Goal: Task Accomplishment & Management: Manage account settings

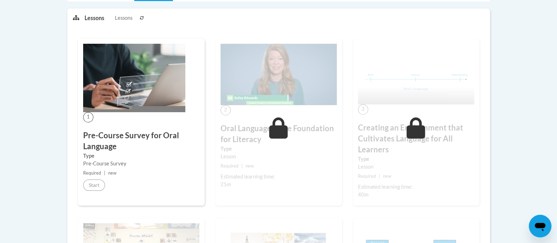
scroll to position [44, 0]
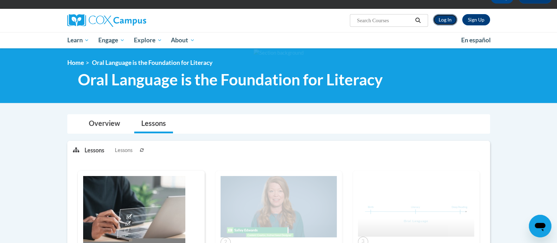
click at [444, 20] on link "Log In" at bounding box center [445, 19] width 24 height 11
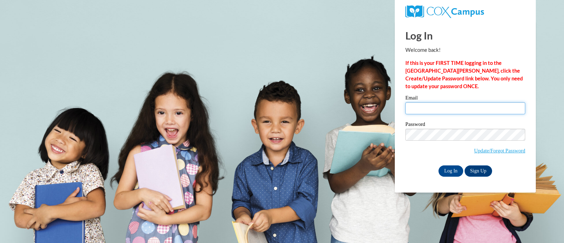
click at [449, 114] on input "Email" at bounding box center [465, 108] width 120 height 12
type input "[EMAIL_ADDRESS][DOMAIN_NAME]"
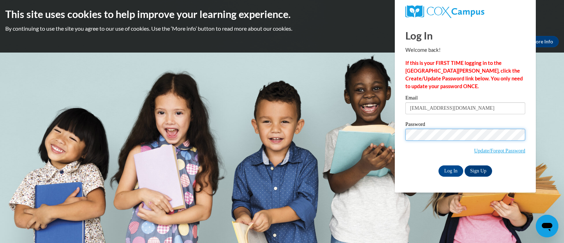
click at [438, 165] on input "Log In" at bounding box center [450, 170] width 25 height 11
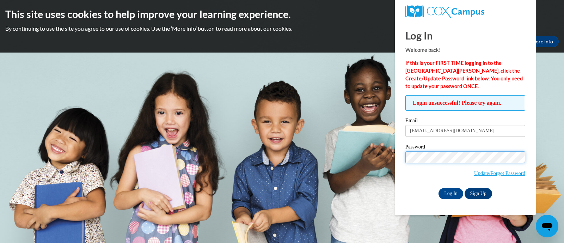
click at [438, 188] on input "Log In" at bounding box center [450, 193] width 25 height 11
click at [495, 166] on span "Update/Forgot Password" at bounding box center [465, 165] width 120 height 29
click at [438, 188] on input "Log In" at bounding box center [450, 193] width 25 height 11
click at [451, 192] on input "Log In" at bounding box center [450, 193] width 25 height 11
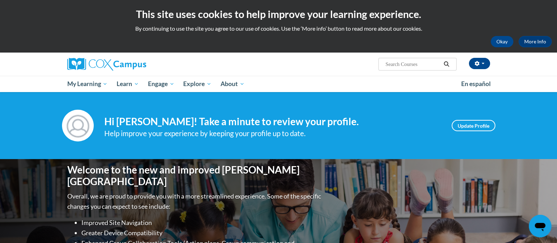
scroll to position [220, 0]
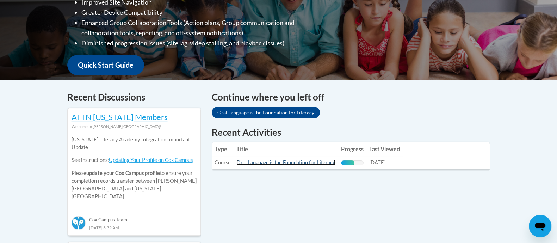
click at [276, 163] on link "Oral Language is the Foundation for Literacy" at bounding box center [285, 162] width 99 height 6
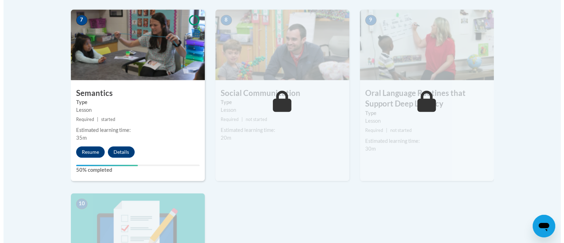
scroll to position [660, 0]
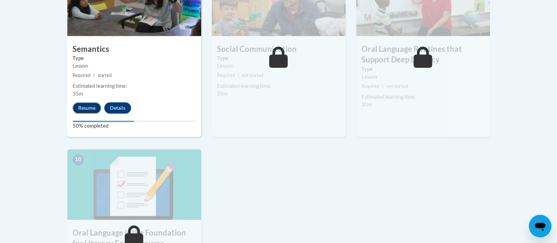
click at [88, 108] on button "Resume" at bounding box center [87, 107] width 29 height 11
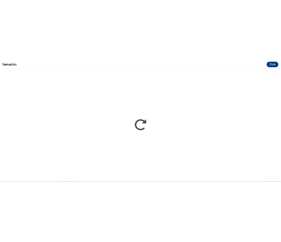
scroll to position [0, 0]
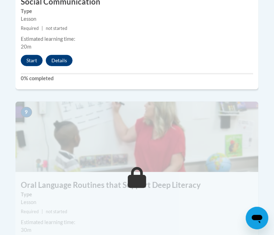
scroll to position [1497, 0]
